Goal: Navigation & Orientation: Find specific page/section

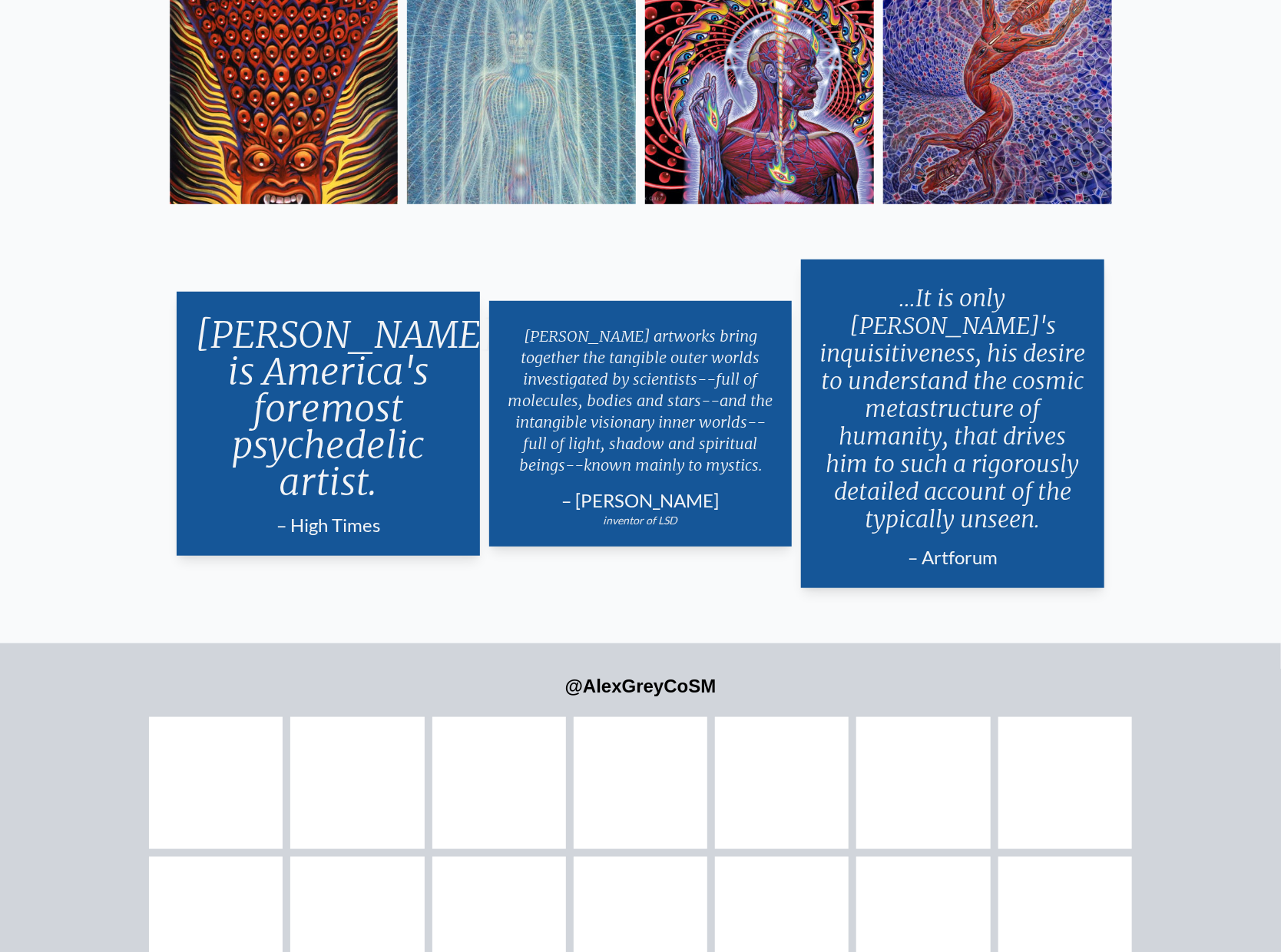
scroll to position [3691, 0]
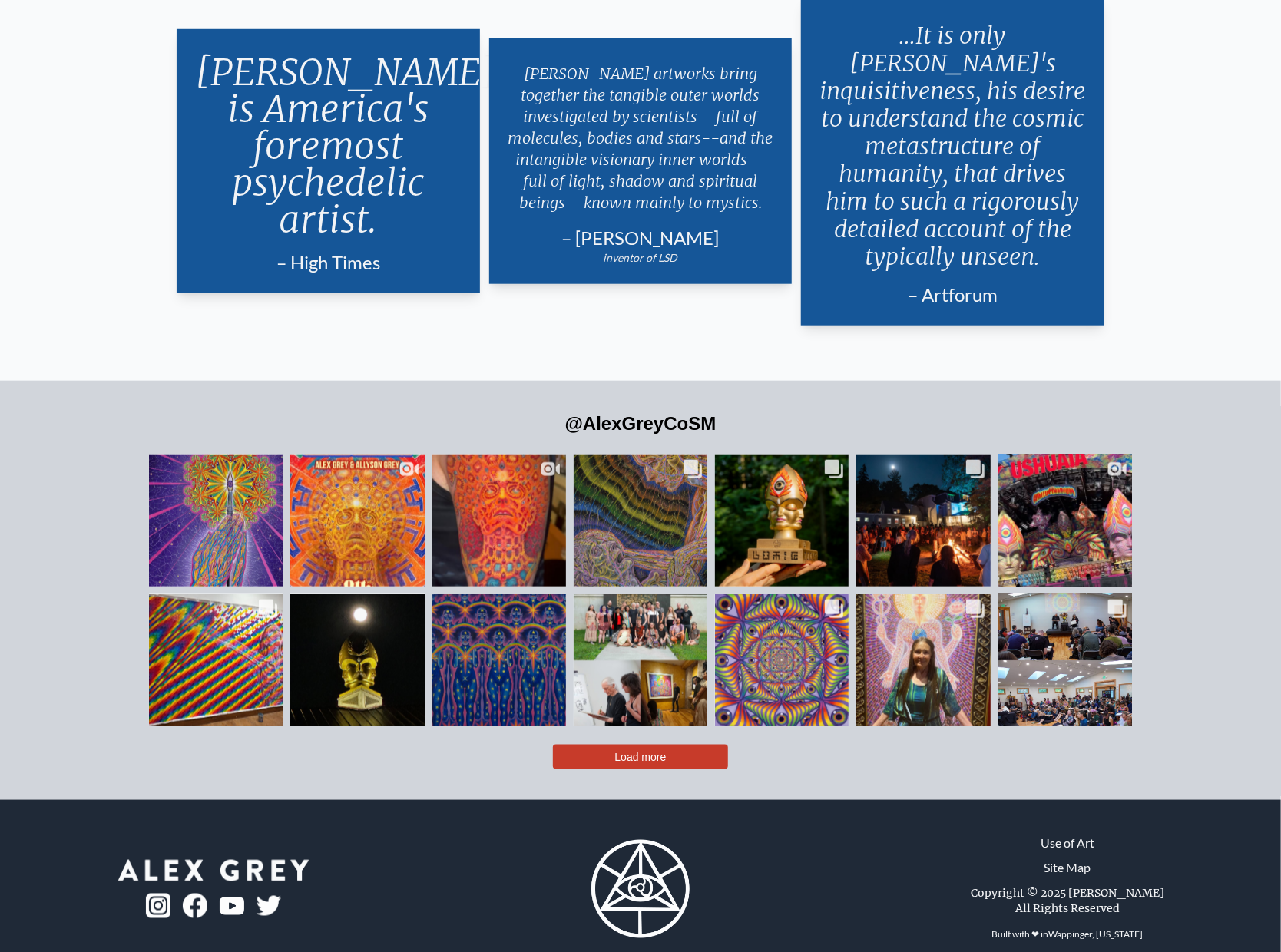
click at [610, 745] on button "Load more" at bounding box center [640, 757] width 175 height 25
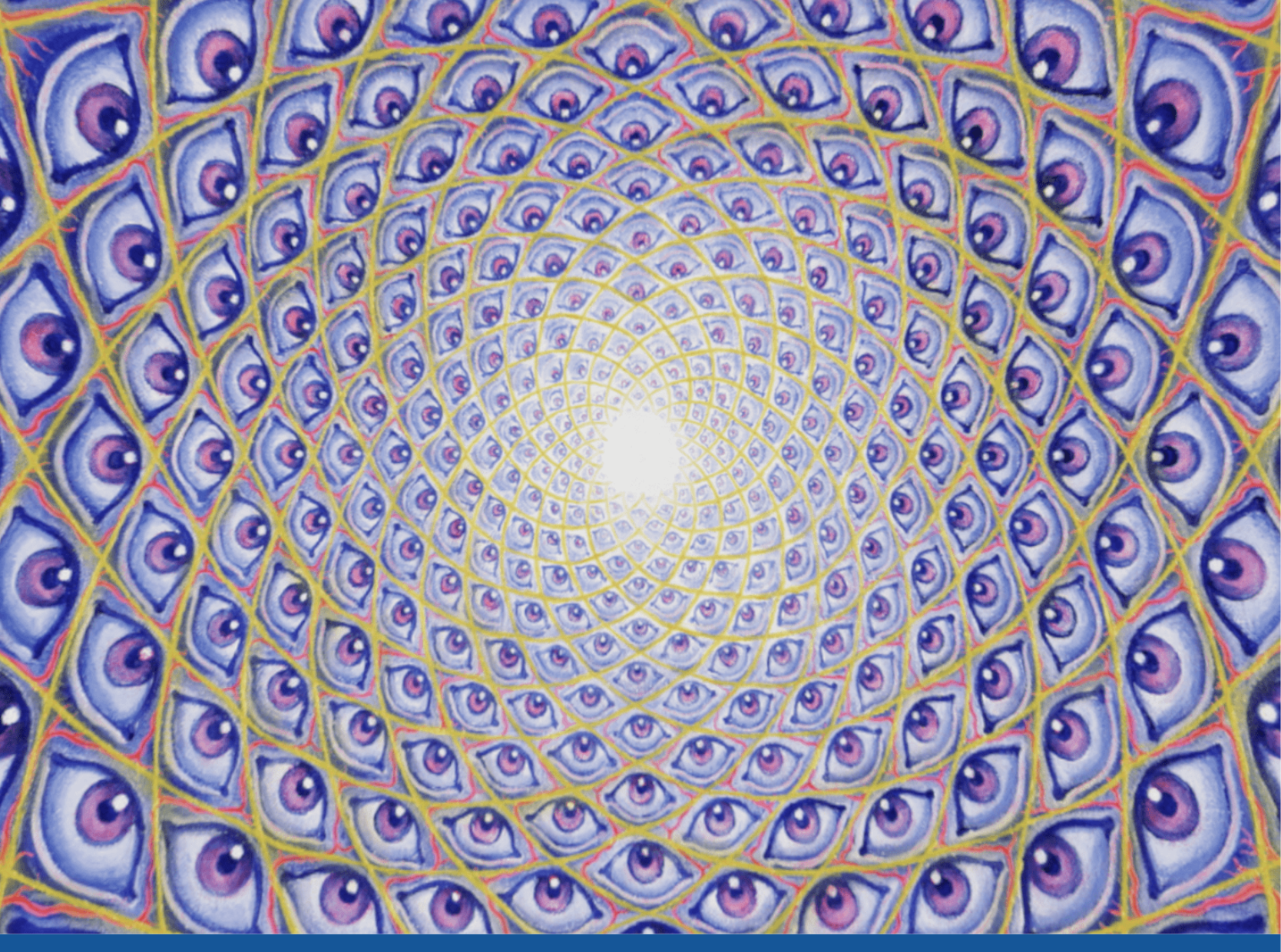
scroll to position [0, 0]
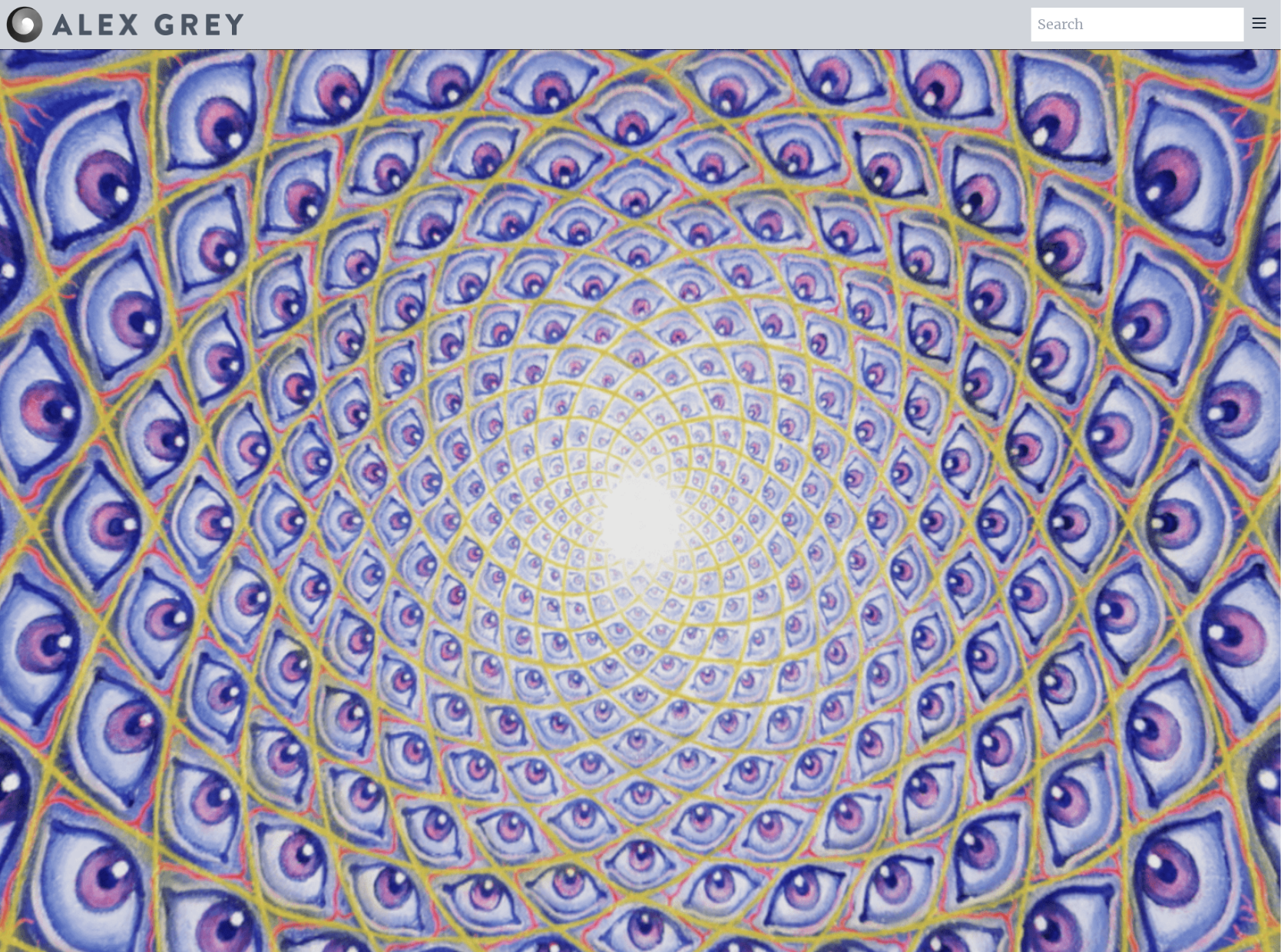
click at [1258, 24] on icon at bounding box center [1258, 23] width 18 height 18
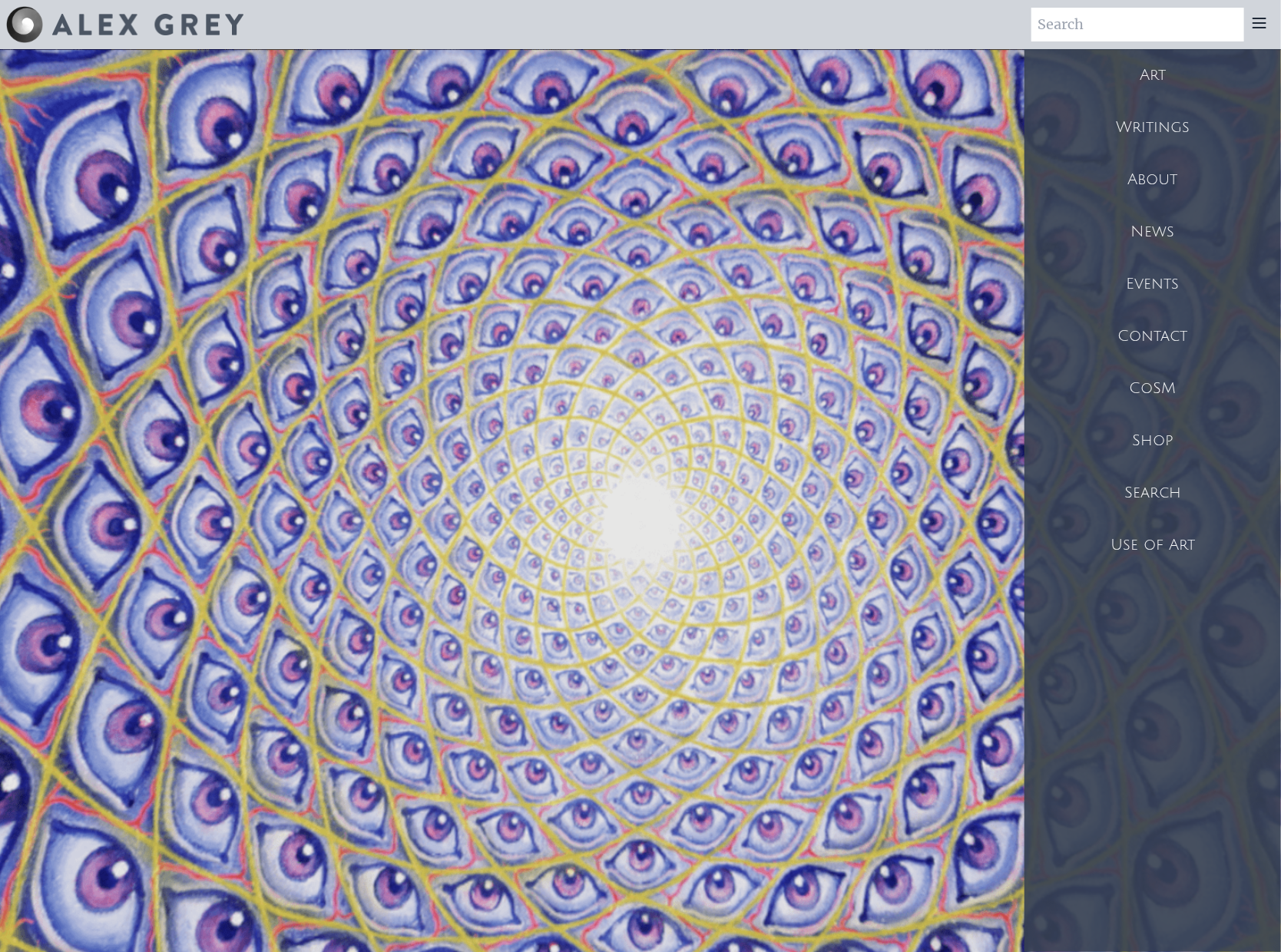
click at [1162, 439] on div "Shop" at bounding box center [1153, 440] width 257 height 52
